Goal: Task Accomplishment & Management: Use online tool/utility

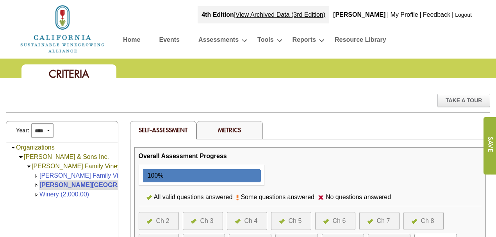
click at [178, 100] on div "Take A Tour" at bounding box center [248, 104] width 484 height 20
click at [131, 39] on link "Home" at bounding box center [131, 41] width 17 height 14
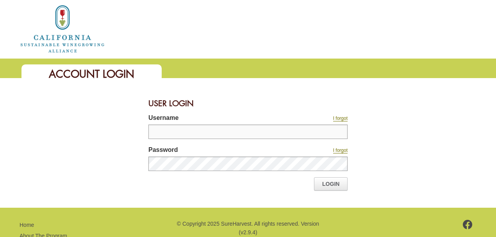
type input "**********"
click at [330, 182] on link "Login" at bounding box center [331, 183] width 34 height 13
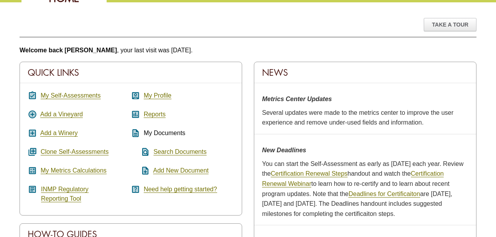
scroll to position [78, 0]
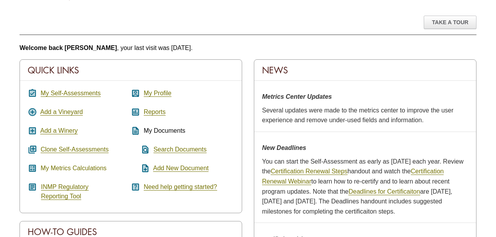
click at [86, 167] on link "My Metrics Calculations" at bounding box center [74, 168] width 66 height 7
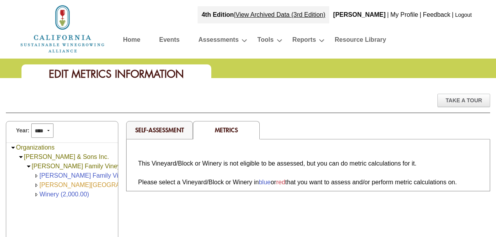
click at [64, 183] on link "[PERSON_NAME][GEOGRAPHIC_DATA] (168.00)" at bounding box center [109, 184] width 141 height 7
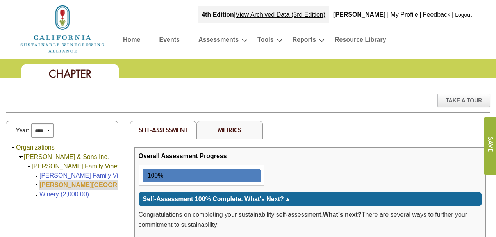
click at [72, 181] on link "[PERSON_NAME][GEOGRAPHIC_DATA] (168.00)" at bounding box center [111, 184] width 144 height 7
click at [233, 129] on link "Metrics" at bounding box center [229, 130] width 23 height 8
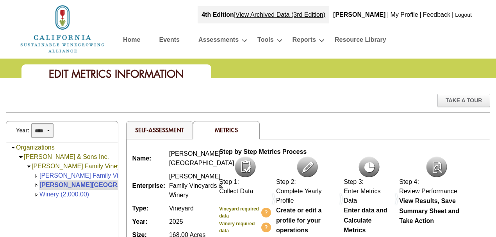
click at [47, 129] on select "**** **** **** **** **** **** **** **** **** **** **** **** **** **** **** ****…" at bounding box center [42, 130] width 22 height 14
select select "****"
click at [31, 123] on select "**** **** **** **** **** **** **** **** **** **** **** **** **** **** **** ****…" at bounding box center [42, 130] width 22 height 14
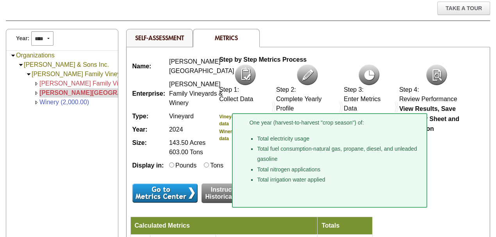
scroll to position [104, 0]
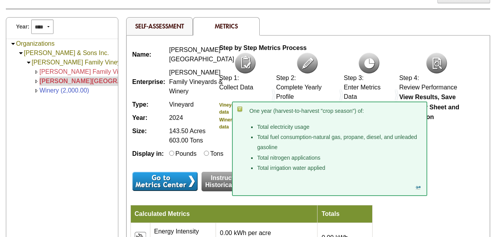
click at [298, 137] on li "Total fuel consumption-natural gas, propane, diesel, and unleaded gasoline" at bounding box center [339, 142] width 164 height 21
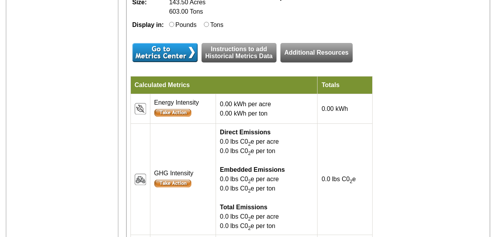
scroll to position [234, 0]
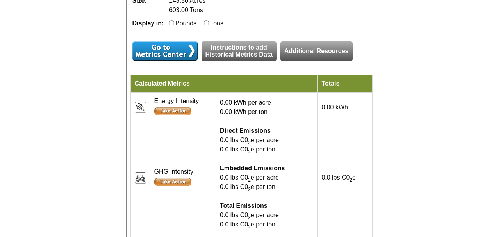
click at [159, 60] on input "image" at bounding box center [164, 50] width 65 height 19
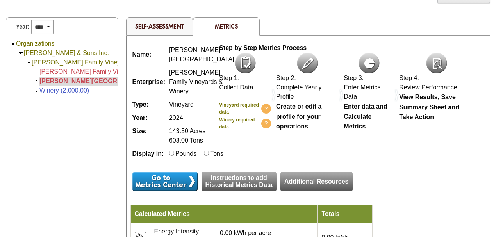
scroll to position [78, 0]
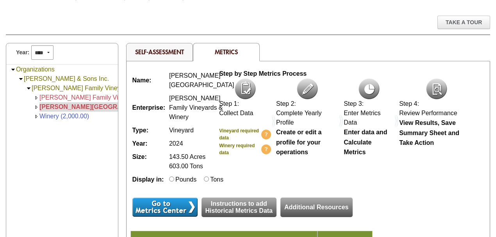
click at [70, 105] on span "[PERSON_NAME][GEOGRAPHIC_DATA] (168.00)" at bounding box center [111, 106] width 144 height 7
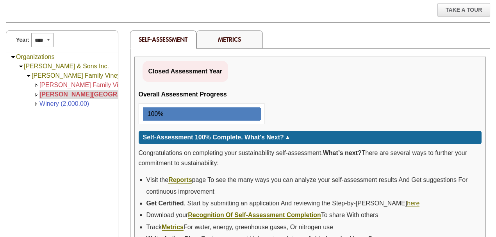
scroll to position [78, 0]
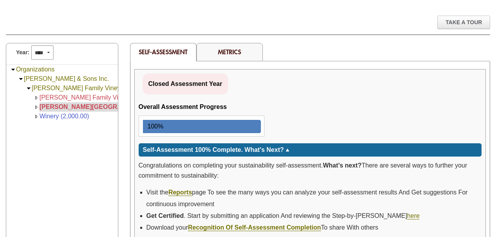
click at [221, 52] on link "Metrics" at bounding box center [229, 52] width 23 height 8
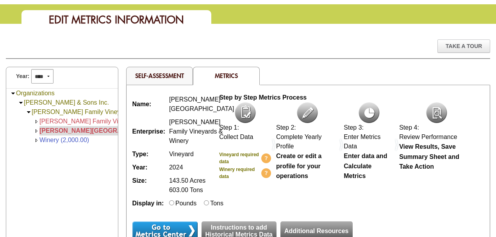
scroll to position [36, 0]
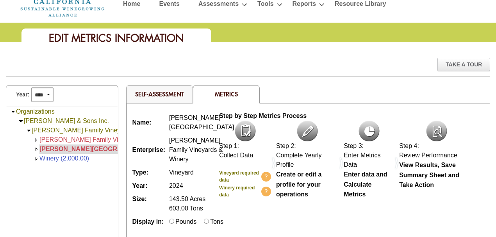
click at [227, 93] on span "Metrics" at bounding box center [226, 94] width 23 height 8
click at [370, 130] on img at bounding box center [368, 131] width 21 height 21
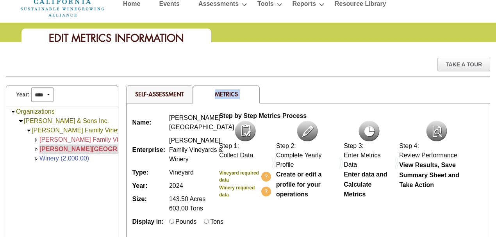
click at [370, 130] on img at bounding box center [368, 131] width 21 height 21
click at [375, 129] on img at bounding box center [368, 131] width 21 height 21
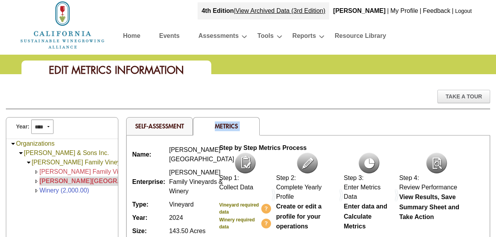
scroll to position [0, 0]
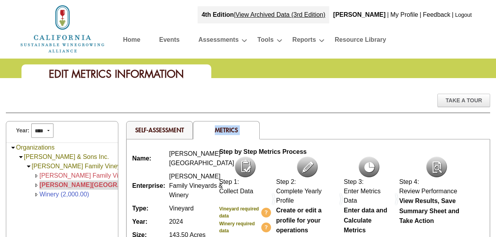
click at [130, 37] on link "Home" at bounding box center [131, 41] width 17 height 14
click at [229, 129] on span "Metrics" at bounding box center [226, 130] width 23 height 8
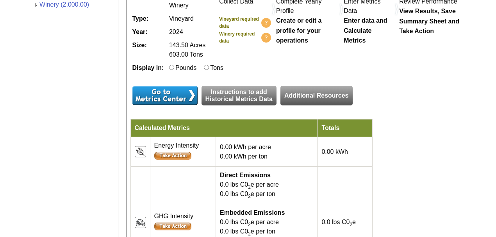
scroll to position [234, 0]
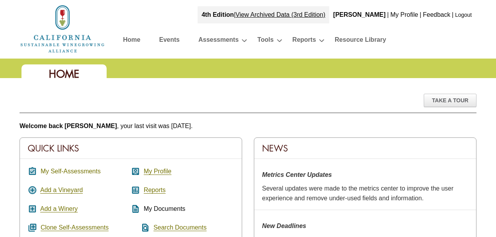
click at [72, 169] on link "My Self-Assessments" at bounding box center [71, 171] width 60 height 7
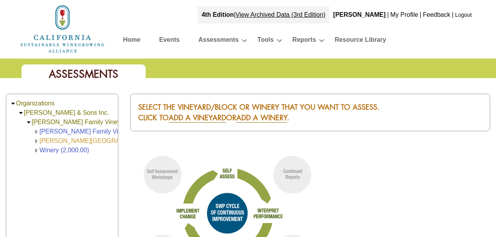
click at [68, 140] on link "[PERSON_NAME][GEOGRAPHIC_DATA] (168.00)" at bounding box center [109, 140] width 141 height 7
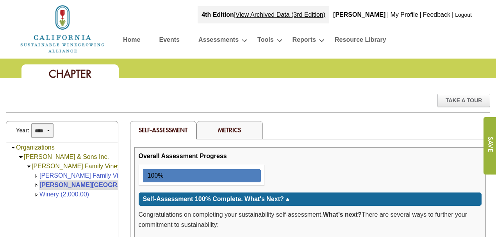
click at [48, 131] on select "**** **** **** **** **** **** **** **** **** **** **** **** **** ****" at bounding box center [42, 130] width 22 height 14
select select "****"
click at [31, 123] on select "**** **** **** **** **** **** **** **** **** **** **** **** **** ****" at bounding box center [42, 130] width 22 height 14
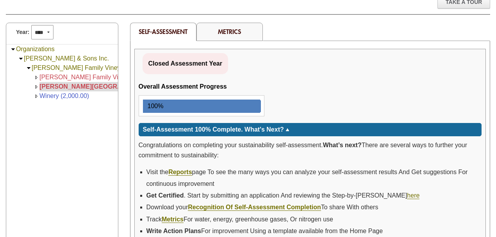
scroll to position [46, 0]
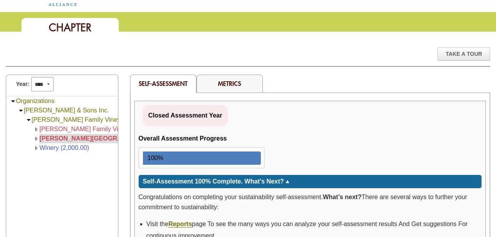
click at [225, 84] on link "Metrics" at bounding box center [229, 83] width 23 height 8
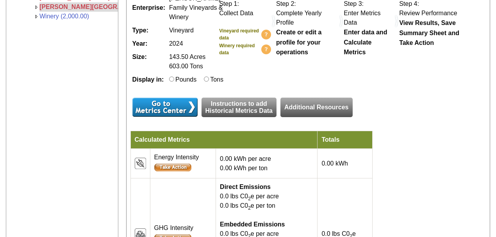
scroll to position [182, 0]
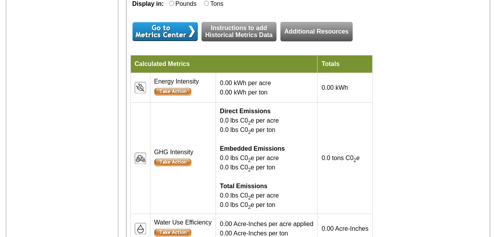
scroll to position [260, 0]
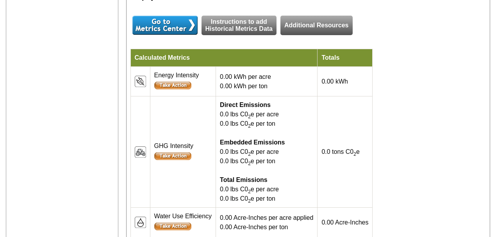
click at [171, 89] on input "image" at bounding box center [172, 86] width 37 height 8
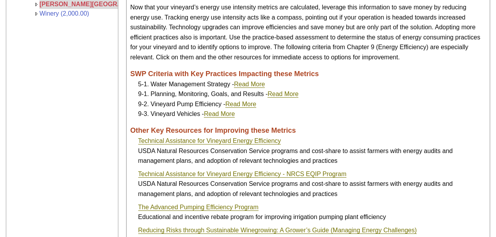
scroll to position [44, 0]
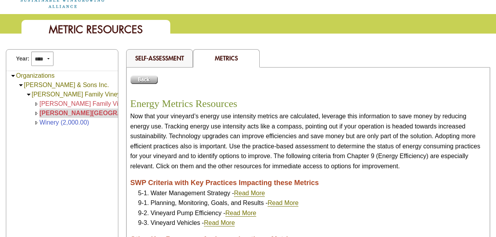
click at [142, 76] on input "image" at bounding box center [143, 79] width 27 height 9
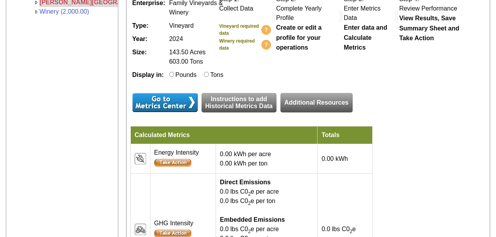
scroll to position [208, 0]
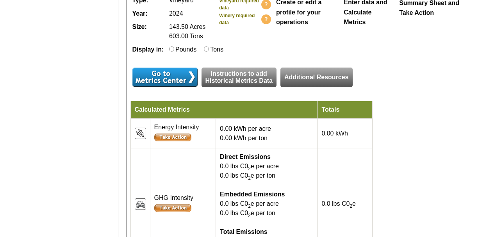
click at [183, 119] on td "Calculated Metrics" at bounding box center [223, 110] width 187 height 18
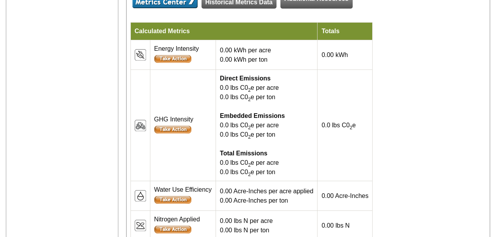
scroll to position [286, 0]
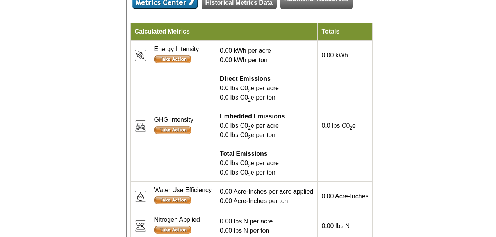
click at [174, 63] on input "image" at bounding box center [172, 59] width 37 height 8
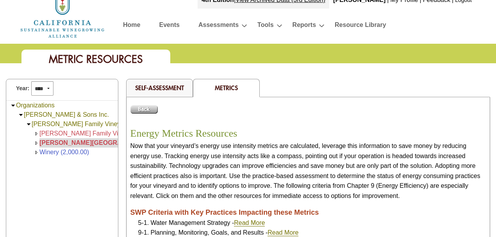
scroll to position [26, 0]
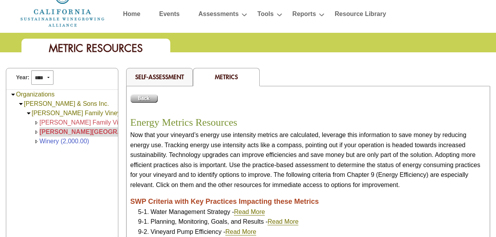
click at [215, 78] on span "Metrics" at bounding box center [226, 77] width 23 height 8
click at [140, 95] on input "image" at bounding box center [143, 98] width 27 height 9
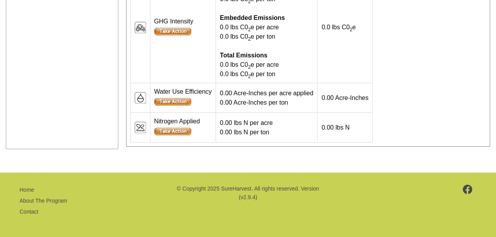
scroll to position [390, 0]
click at [332, 131] on span "0.00 lbs N" at bounding box center [335, 127] width 28 height 7
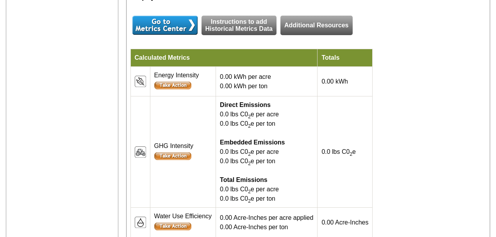
scroll to position [234, 0]
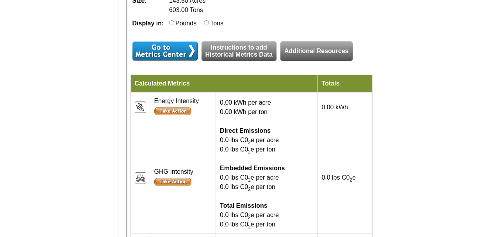
click at [164, 92] on td "Calculated Metrics" at bounding box center [223, 84] width 187 height 18
click at [330, 92] on td "Totals" at bounding box center [344, 84] width 55 height 18
click at [168, 60] on input "image" at bounding box center [164, 50] width 65 height 19
